Goal: Information Seeking & Learning: Learn about a topic

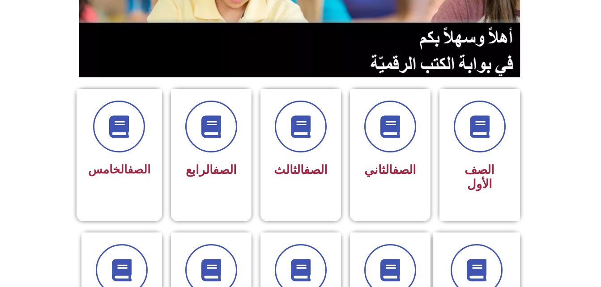
scroll to position [167, 0]
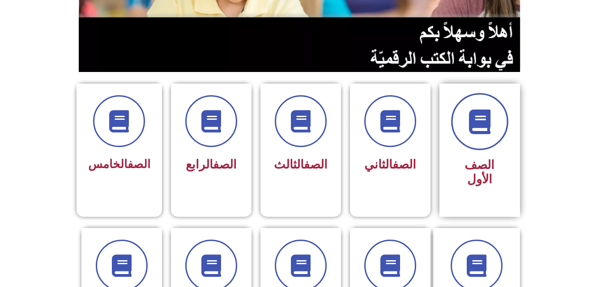
click at [471, 126] on icon at bounding box center [479, 122] width 25 height 25
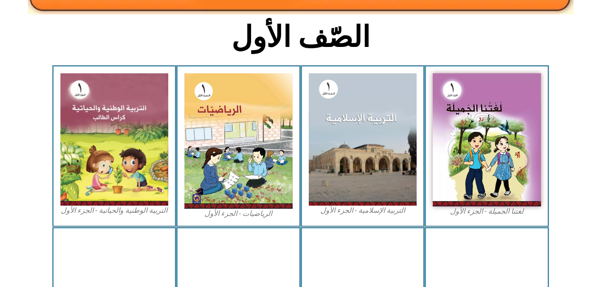
scroll to position [224, 0]
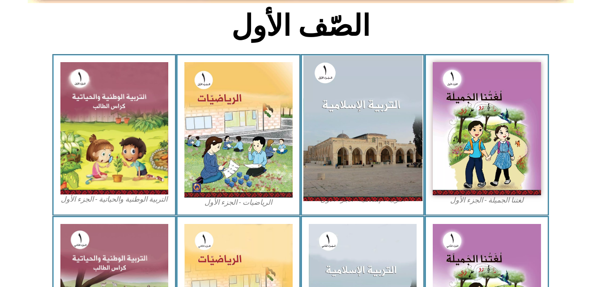
click at [363, 149] on img at bounding box center [362, 127] width 119 height 145
